Goal: Contribute content: Add original content to the website for others to see

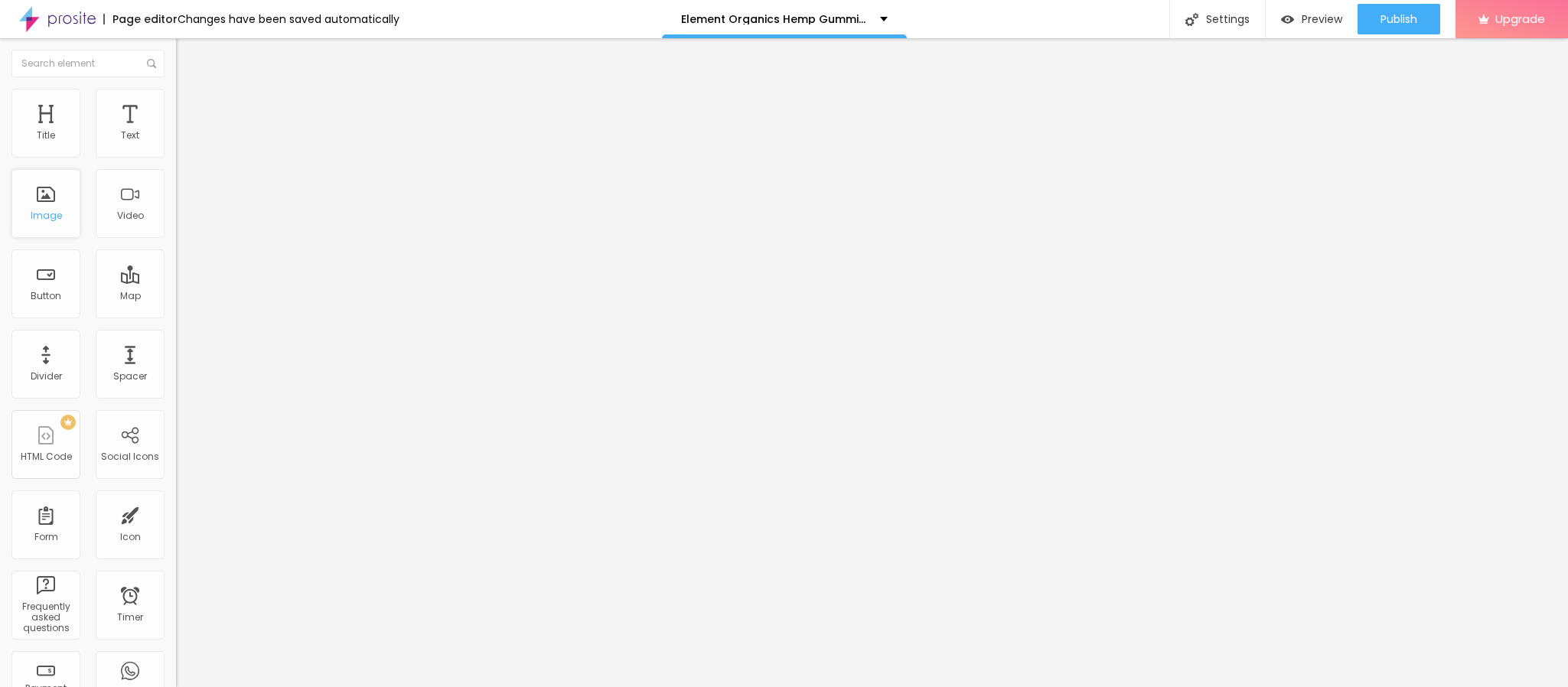
click at [56, 238] on div "Image" at bounding box center [45, 203] width 69 height 69
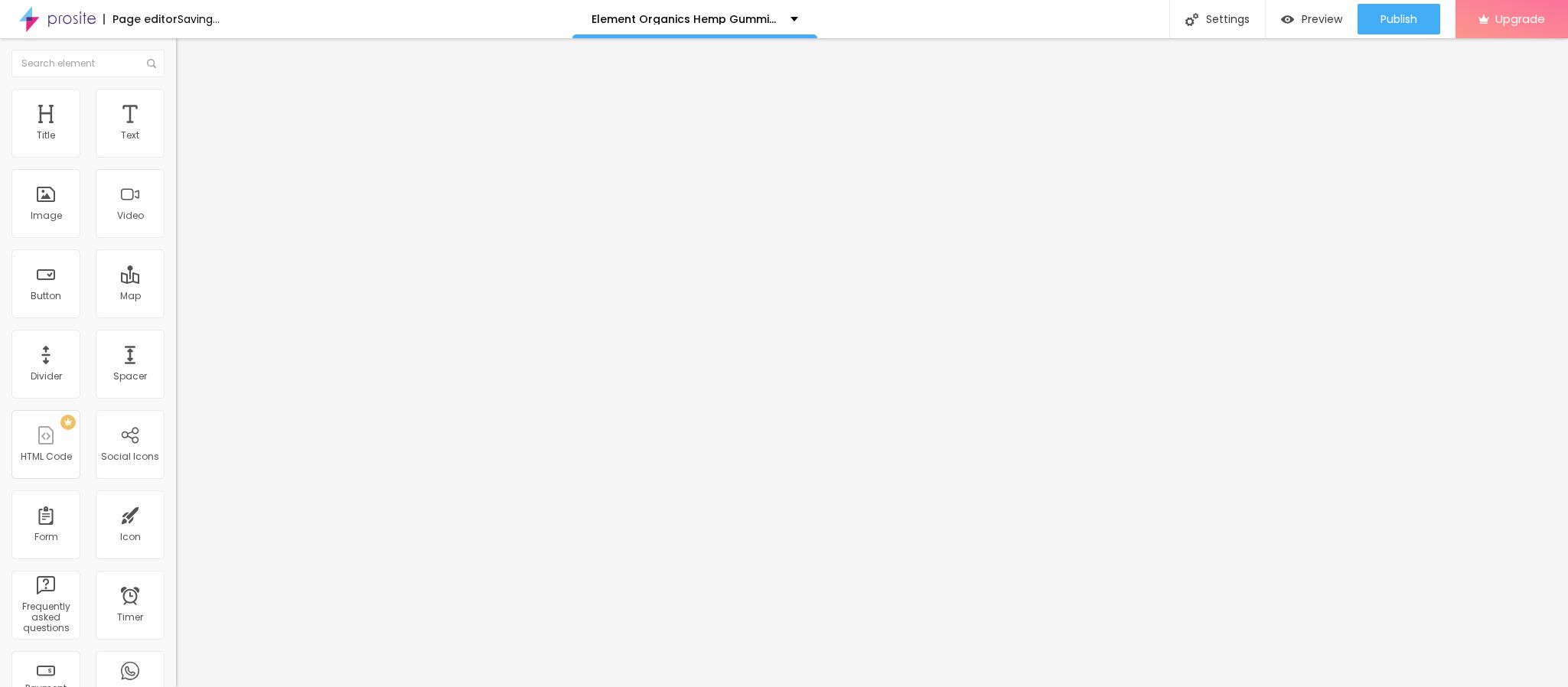
click at [176, 131] on span "Add image" at bounding box center [207, 126] width 63 height 13
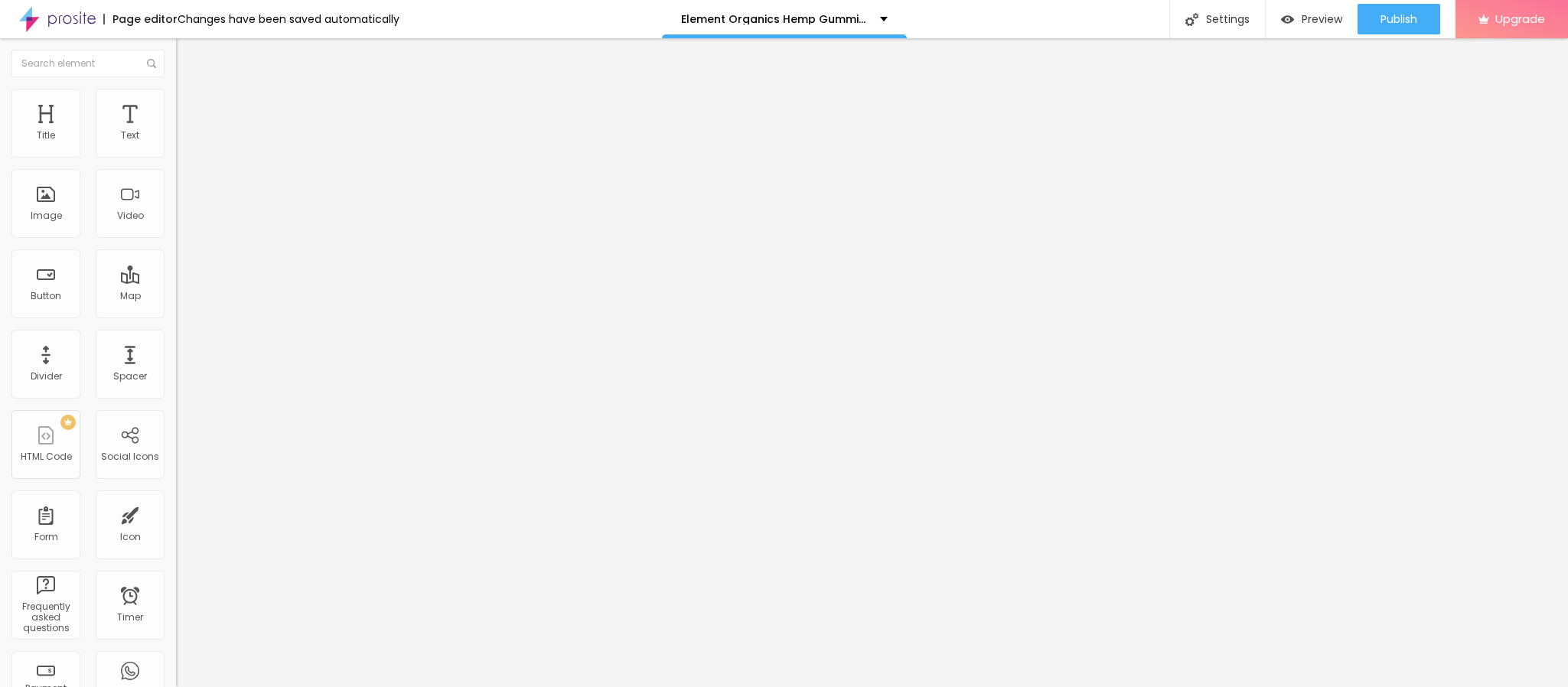
click at [176, 314] on input "https://" at bounding box center [268, 306] width 183 height 16
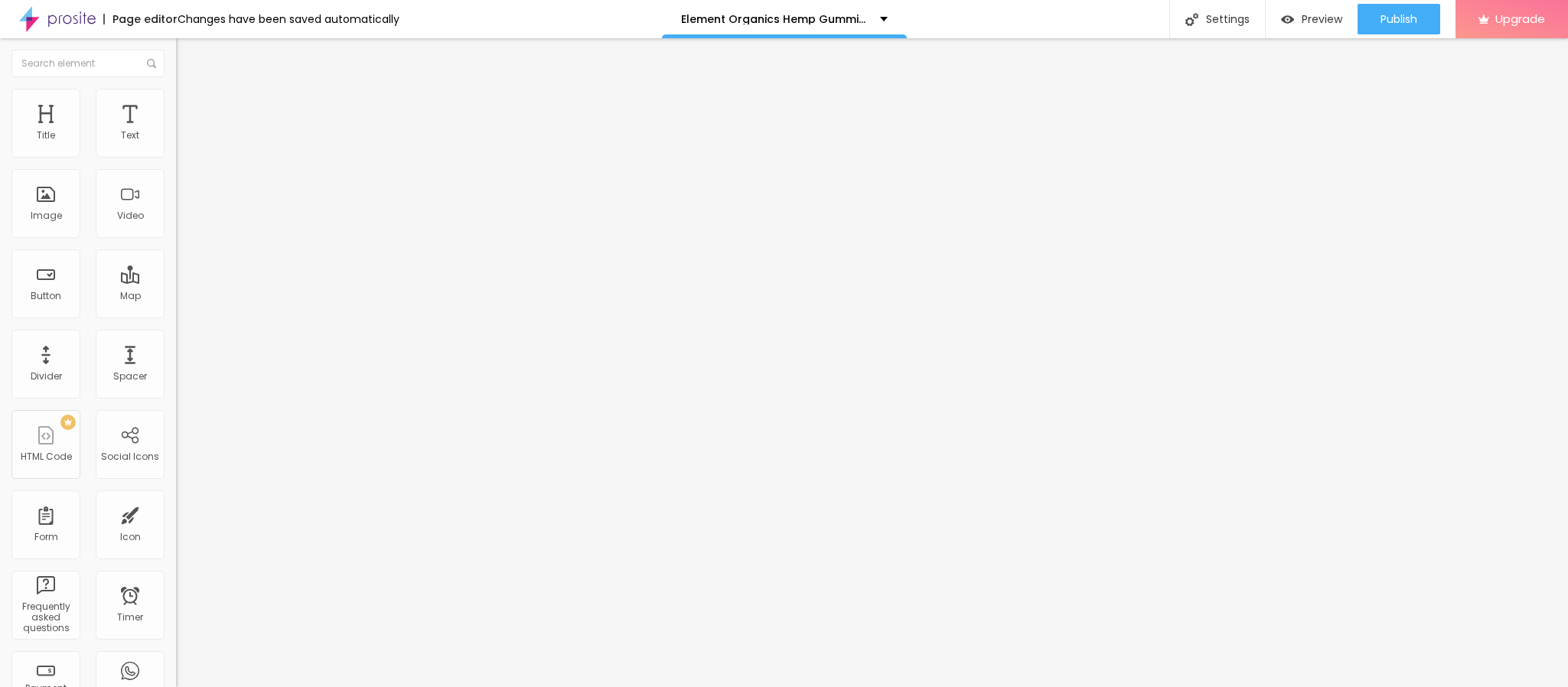
click at [176, 314] on input "https://" at bounding box center [268, 306] width 183 height 16
paste input "[DOMAIN_NAME][URL]"
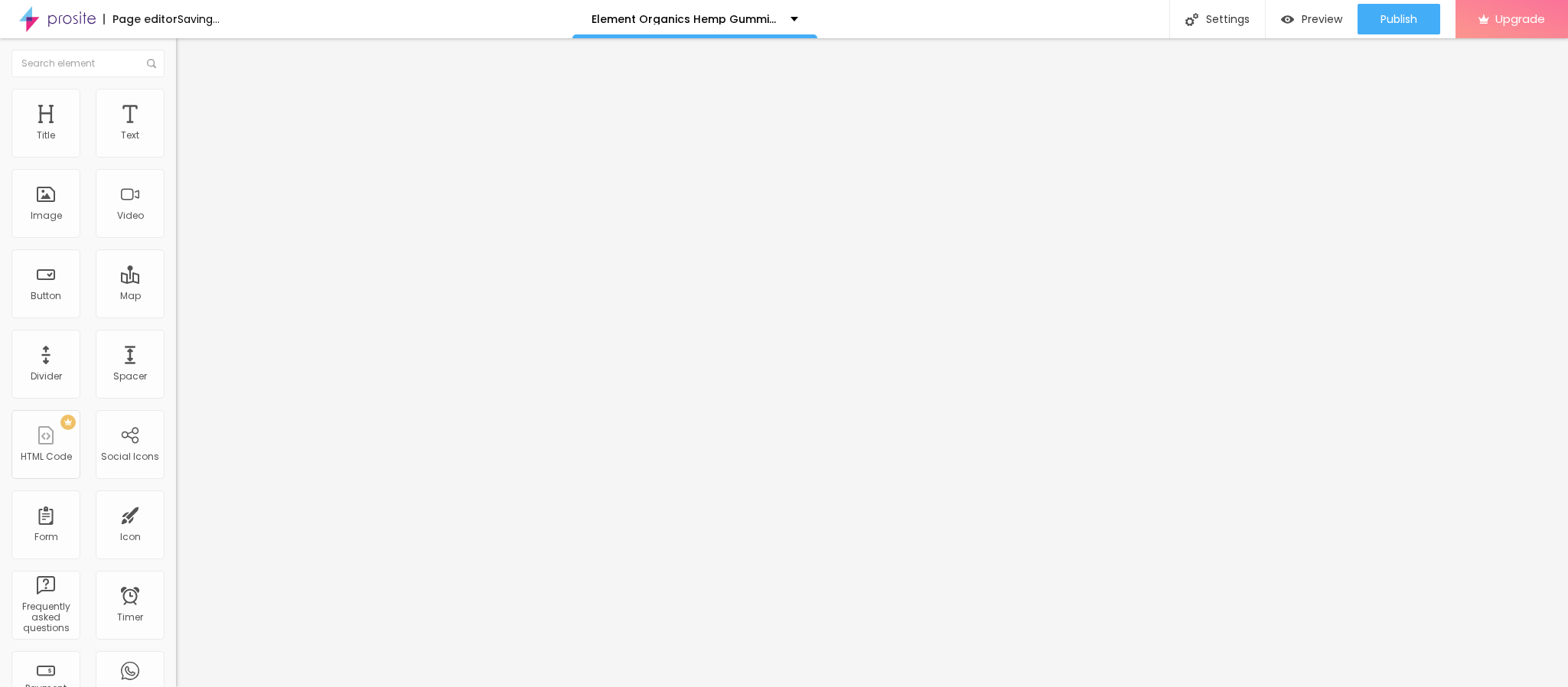
type input "[URL][DOMAIN_NAME]"
click at [176, 144] on input "Click me" at bounding box center [268, 136] width 183 height 16
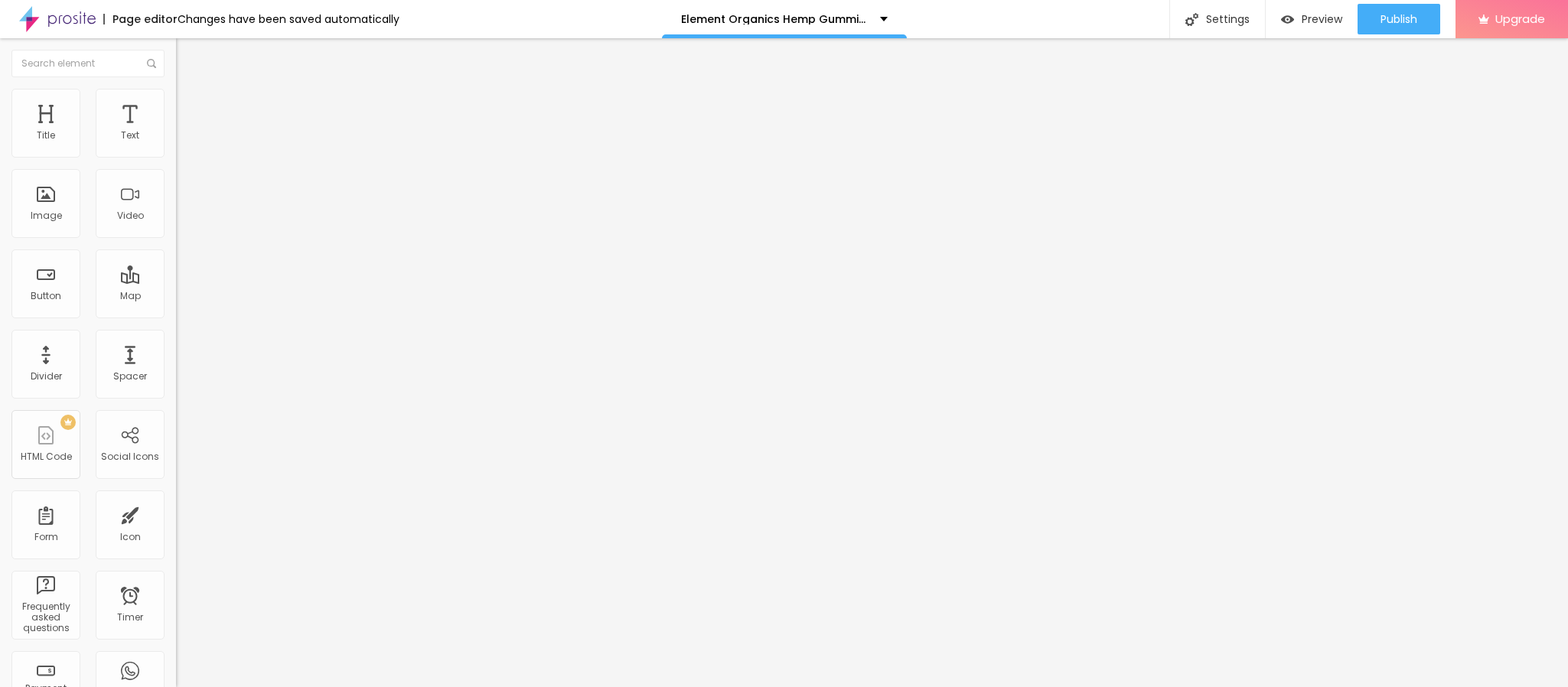
paste input "👉🔥🟢𝐒𝐚𝐥𝐞 𝐈𝐬 𝐋𝐢𝐯𝐞 🟢🔥𝐒𝐡𝐨𝐩 𝐍𝐨𝐰❗🔥👇"
type input "👉🔥🟢𝐒𝐚𝐥𝐞 𝐈𝐬 𝐋𝐢𝐯𝐞 🟢🔥𝐒𝐡𝐨𝐩 𝐍𝐨𝐰❗🔥👇"
click at [176, 342] on div "Open in new tab" at bounding box center [263, 338] width 176 height 7
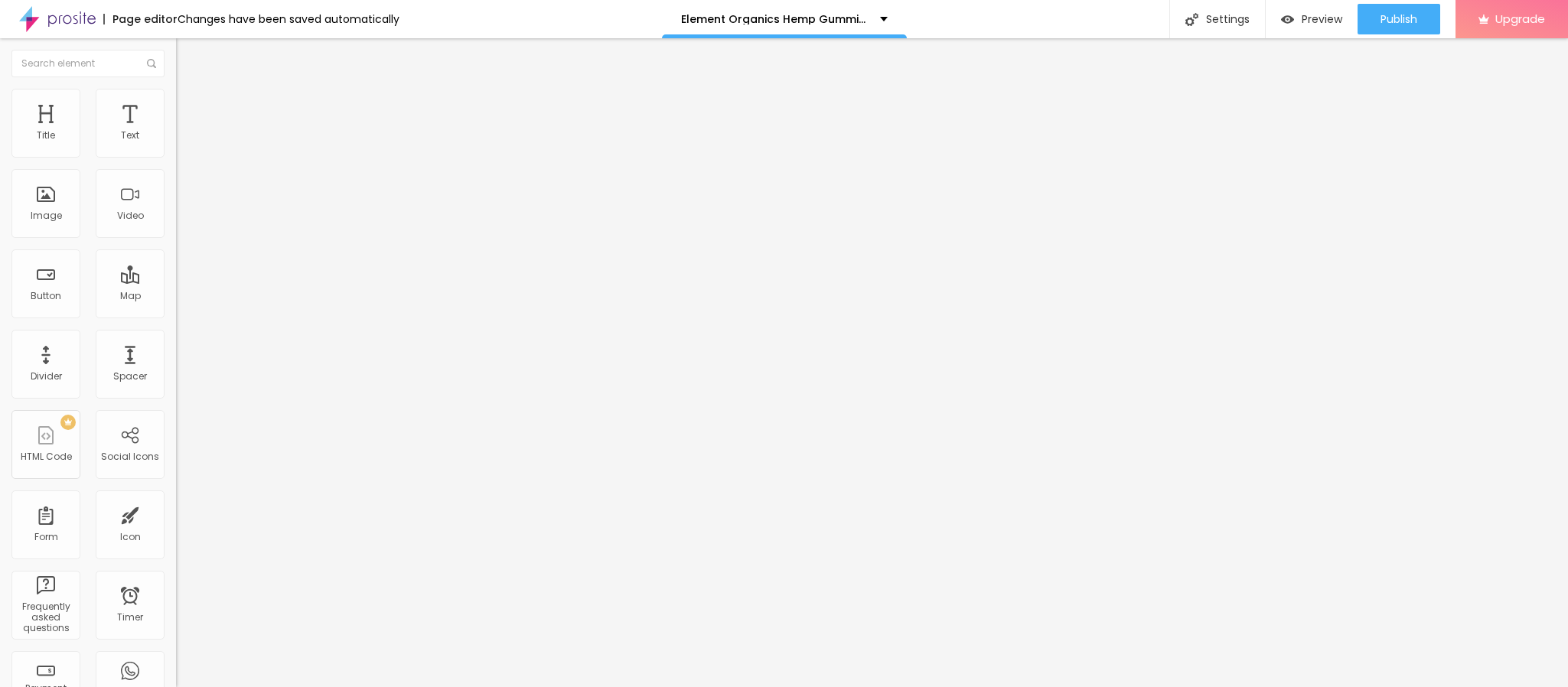
click at [176, 315] on input "https://" at bounding box center [268, 307] width 183 height 16
paste input "[DOMAIN_NAME][URL]"
type input "[URL][DOMAIN_NAME]"
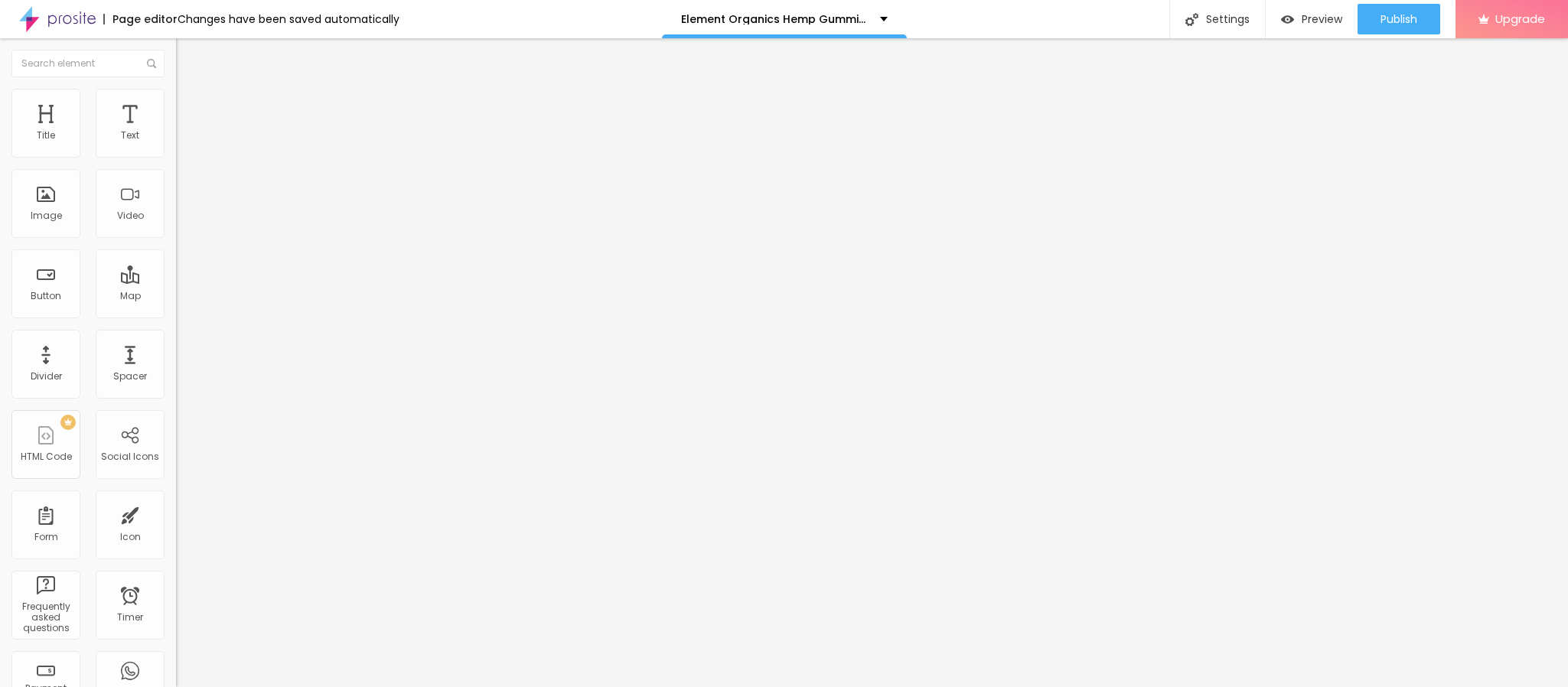
scroll to position [0, 262]
click at [1390, 19] on span "Publish" at bounding box center [1399, 19] width 36 height 12
click at [1316, 107] on link "View page" at bounding box center [1354, 107] width 138 height 10
click at [176, 145] on span "Heading 2" at bounding box center [210, 135] width 69 height 19
click at [176, 159] on span "Heading 3" at bounding box center [205, 149] width 59 height 17
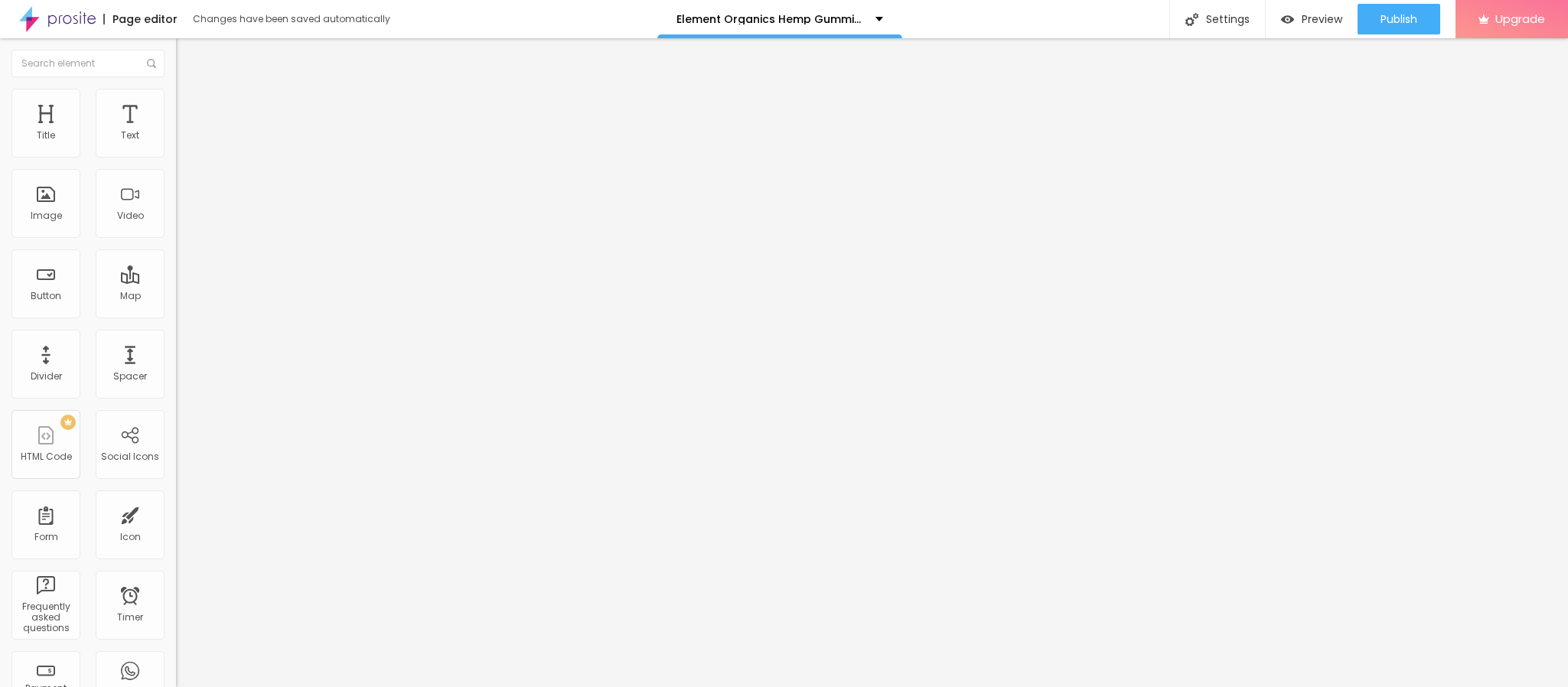
click at [176, 168] on div "Heading 4 H4" at bounding box center [263, 163] width 176 height 11
click at [176, 180] on span "Heading 5" at bounding box center [200, 173] width 49 height 13
click at [176, 131] on span "Heading 1" at bounding box center [213, 121] width 75 height 21
click at [51, 221] on div "Image" at bounding box center [46, 216] width 31 height 11
click at [176, 131] on span "Add image" at bounding box center [207, 126] width 63 height 13
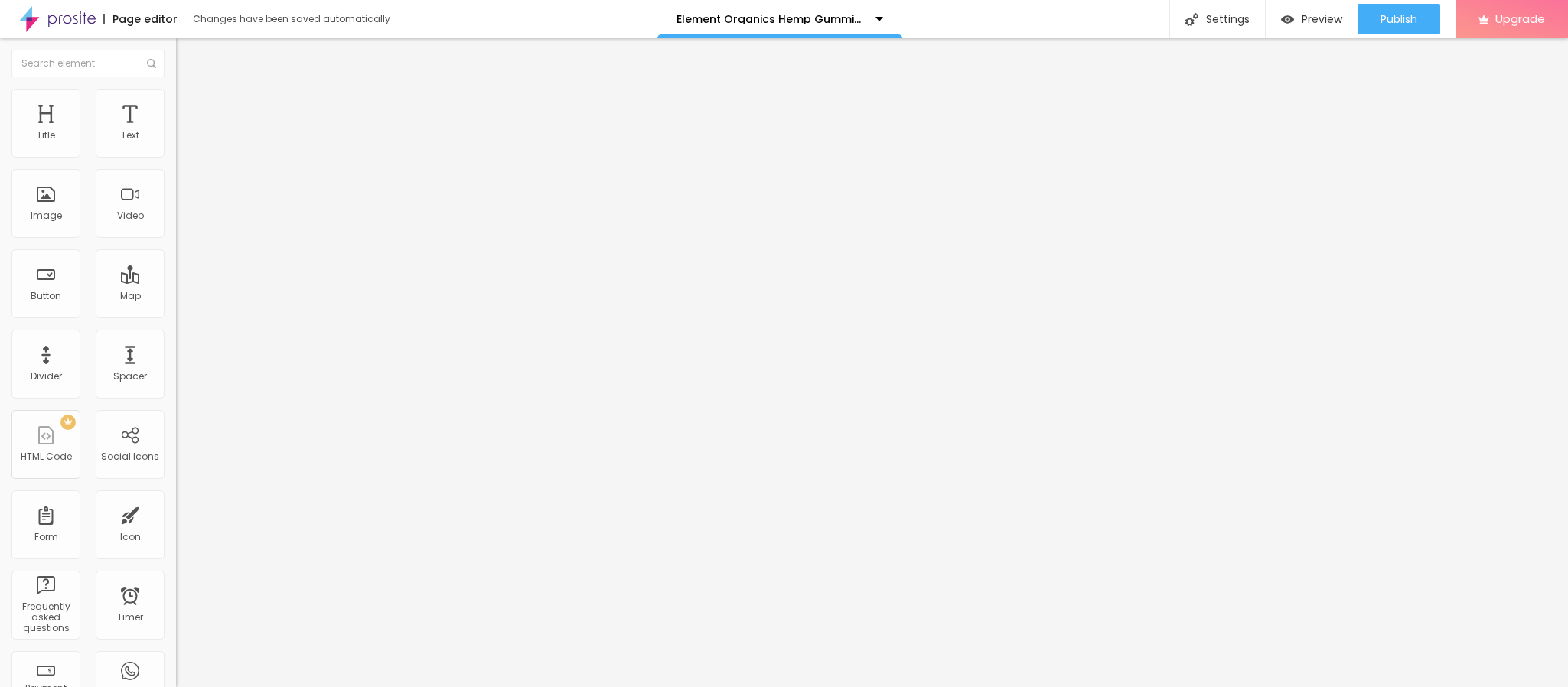
click at [176, 131] on span "Add image" at bounding box center [207, 126] width 63 height 13
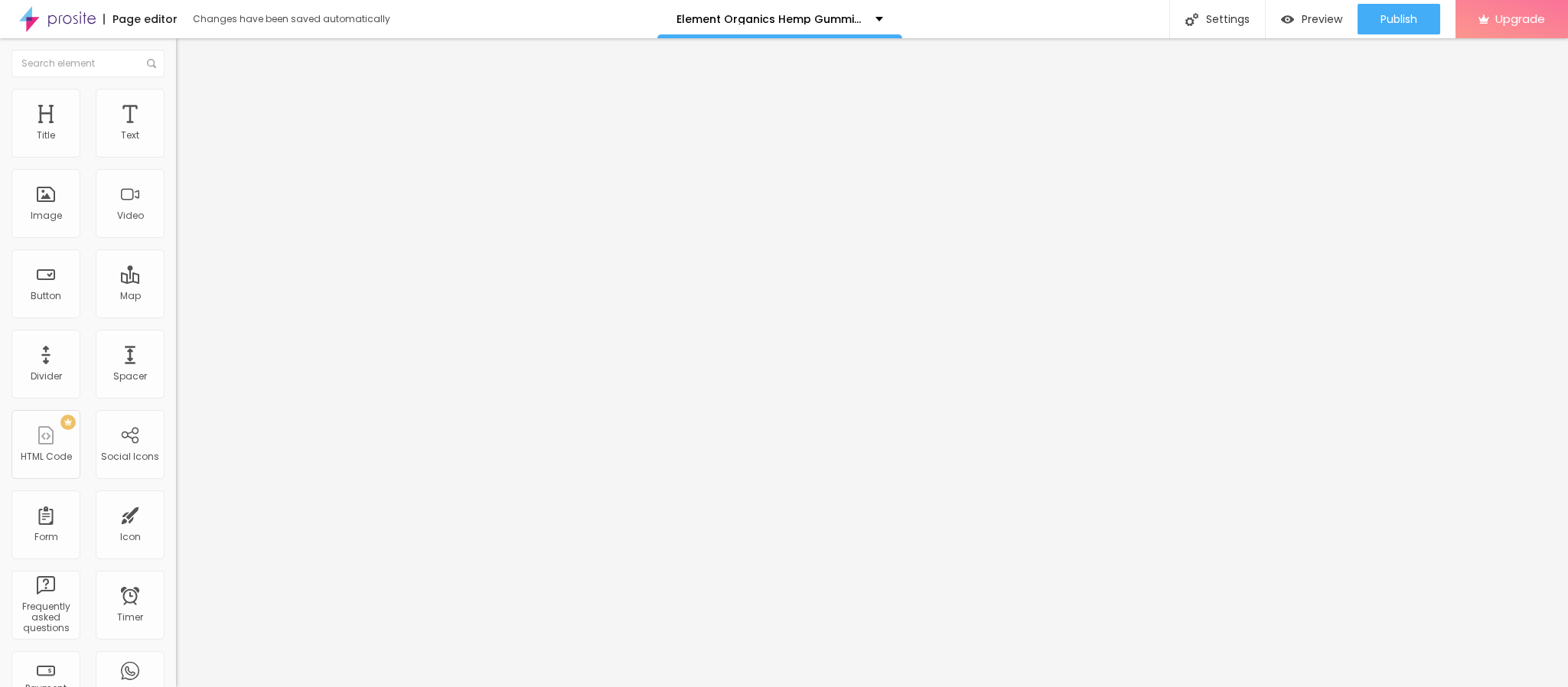
click at [176, 314] on input "https://" at bounding box center [268, 306] width 183 height 16
paste input "[DOMAIN_NAME][URL]"
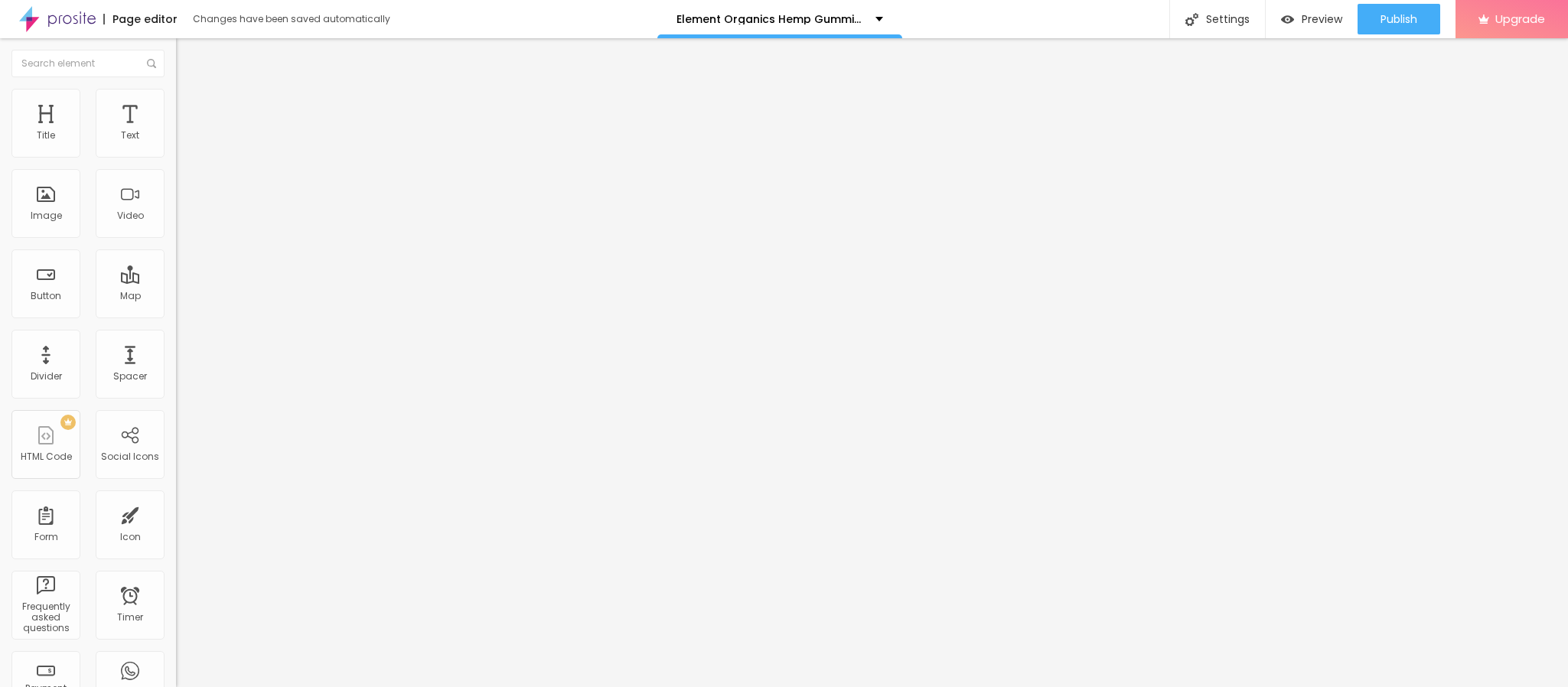
type input "[URL][DOMAIN_NAME]"
click at [176, 342] on div "Open in new tab" at bounding box center [263, 338] width 176 height 7
click at [176, 315] on input "https://" at bounding box center [268, 307] width 183 height 16
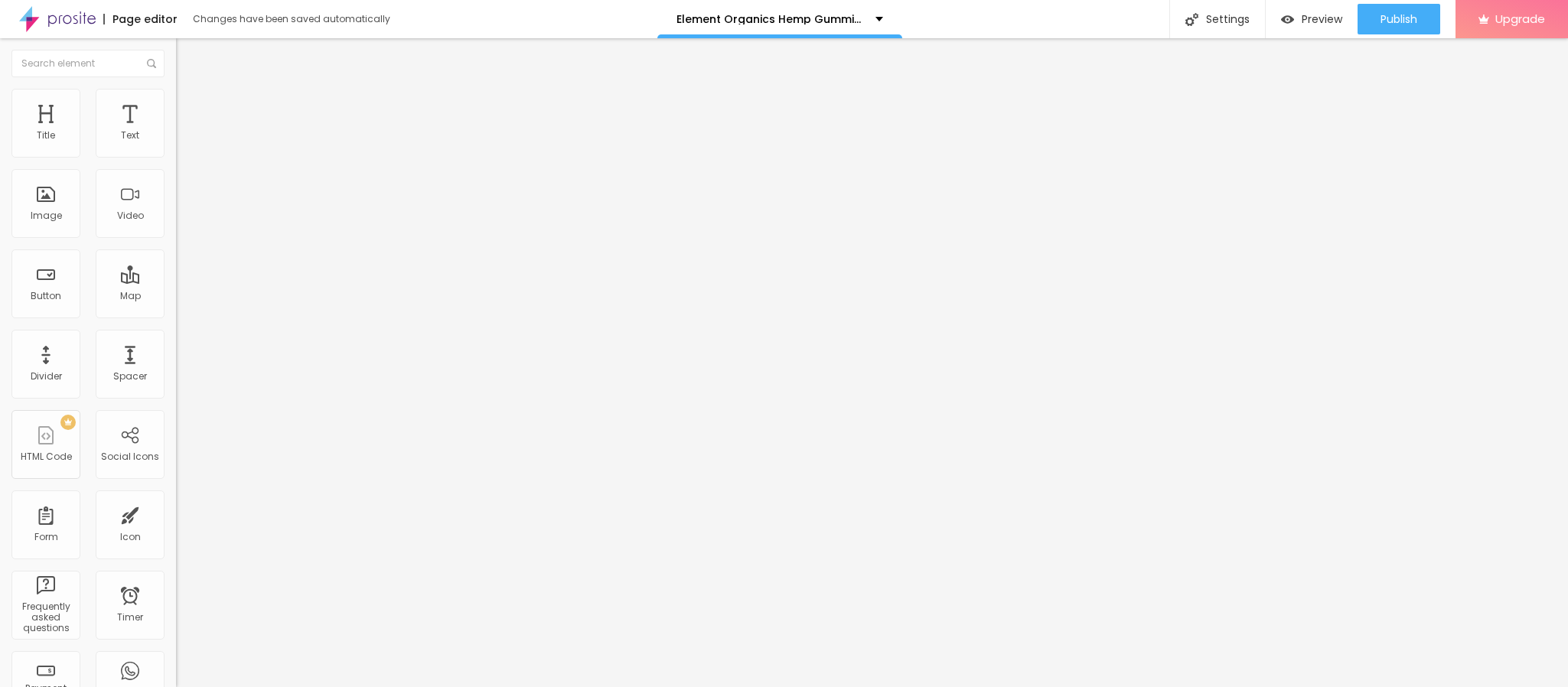
click at [176, 315] on input "https://" at bounding box center [268, 307] width 183 height 16
paste input "[DOMAIN_NAME][URL]"
drag, startPoint x: 101, startPoint y: 320, endPoint x: 16, endPoint y: 320, distance: 85.0
click at [176, 315] on input "[URL][DOMAIN_NAME]" at bounding box center [268, 307] width 183 height 16
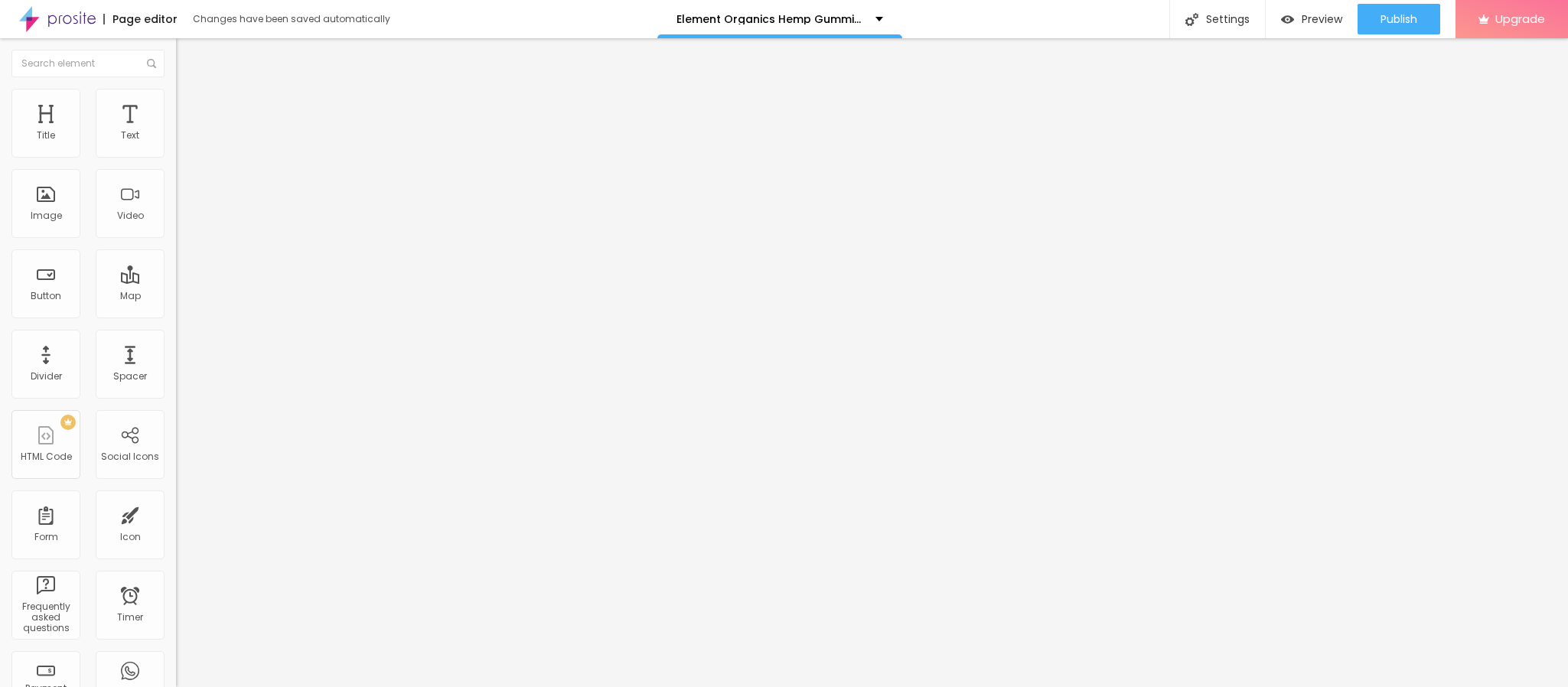
type input "[URL][DOMAIN_NAME]"
click at [176, 144] on input "Click me" at bounding box center [268, 136] width 183 height 16
paste input "👉🔥🟢𝐒𝐚𝐥𝐞 𝐈𝐬 𝐋𝐢𝐯𝐞 🟢🔥𝐒𝐡𝐨𝐩 𝐍𝐨𝐰❗🔥👇"
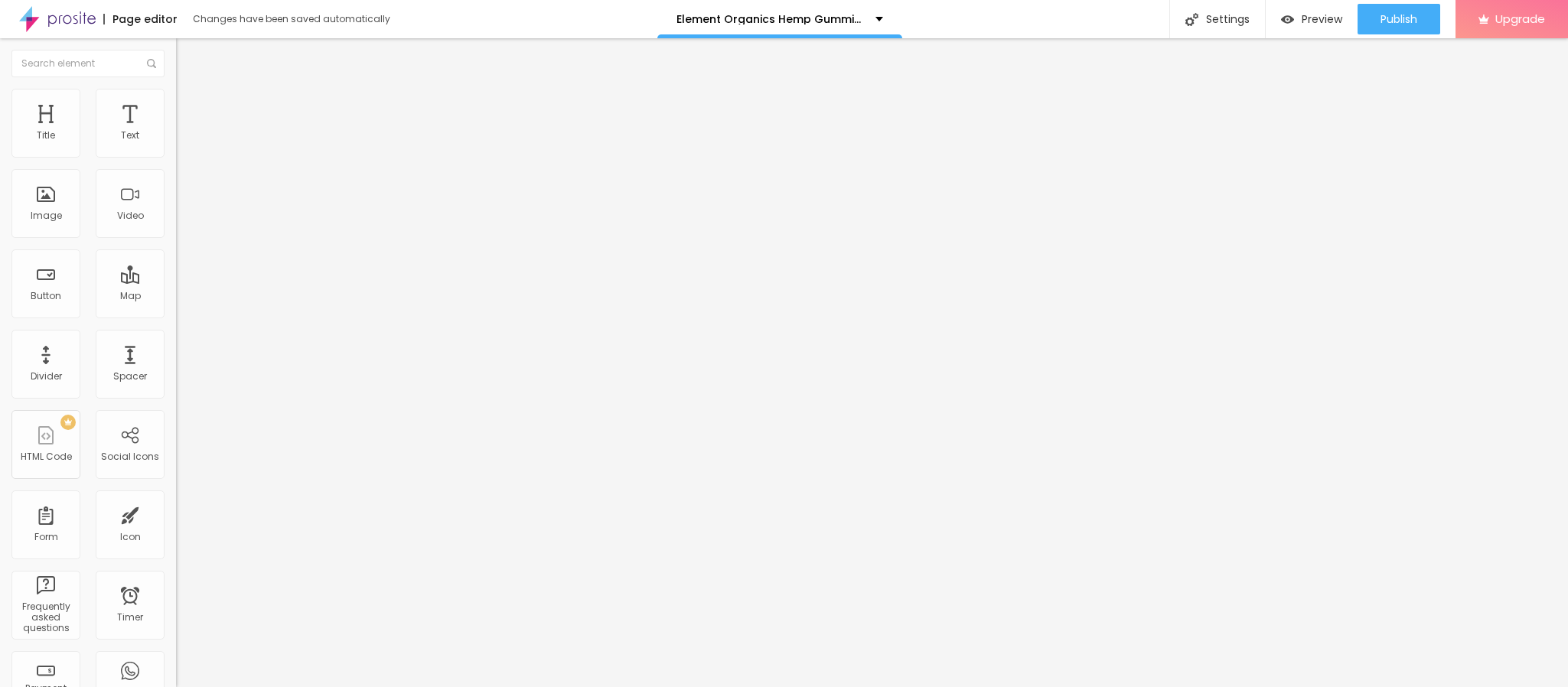
scroll to position [0, 58]
type input "👉🔥🟢𝐒𝐚𝐥𝐞 𝐈𝐬 𝐋𝐢𝐯𝐞 🟢🔥𝐒𝐡𝐨𝐩 𝐍𝐨𝐰❗🔥👇"
click at [1401, 15] on span "Publish" at bounding box center [1399, 19] width 36 height 12
click at [1321, 106] on link "View page" at bounding box center [1354, 107] width 138 height 10
